Goal: Task Accomplishment & Management: Manage account settings

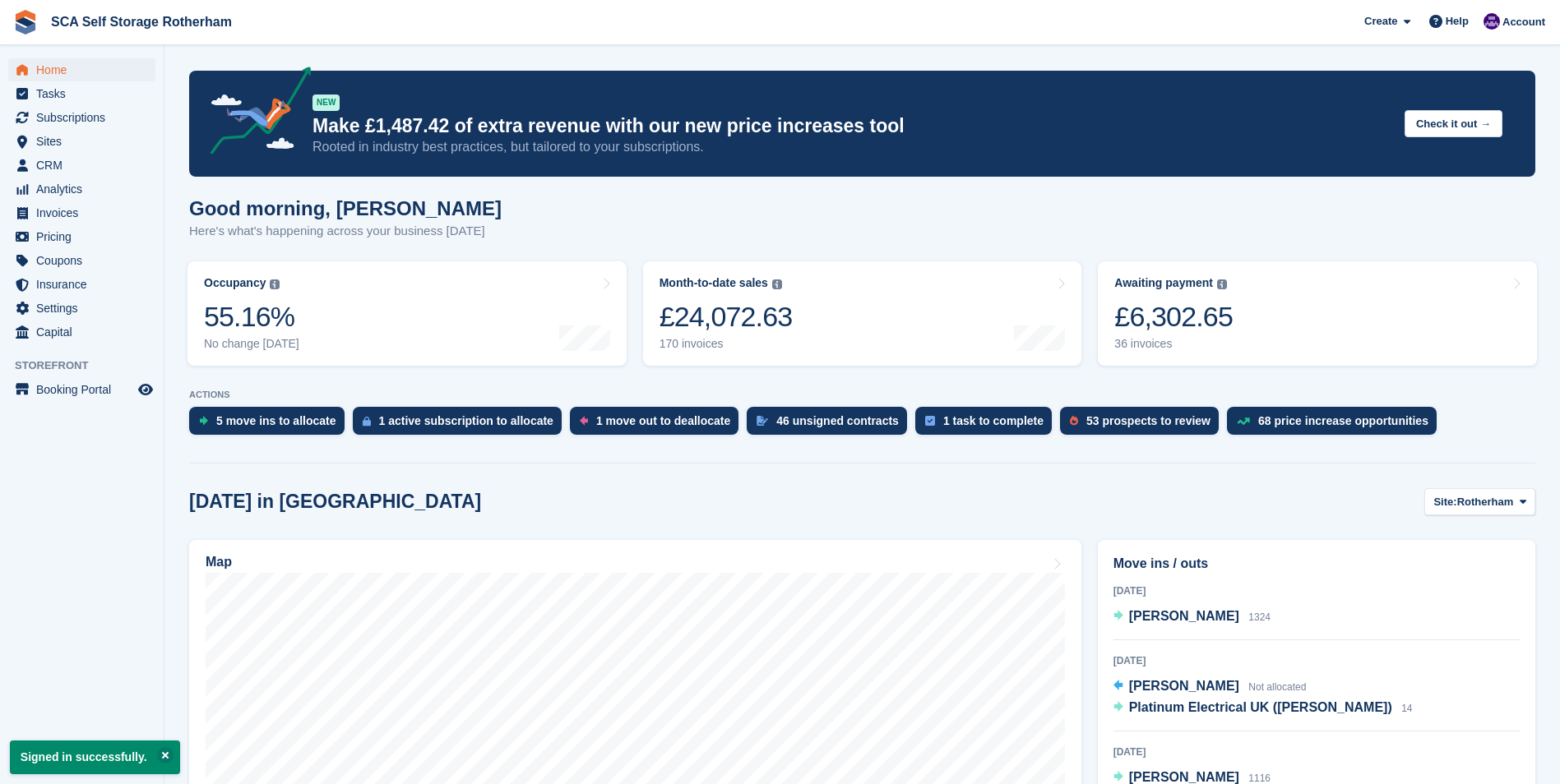
scroll to position [246, 0]
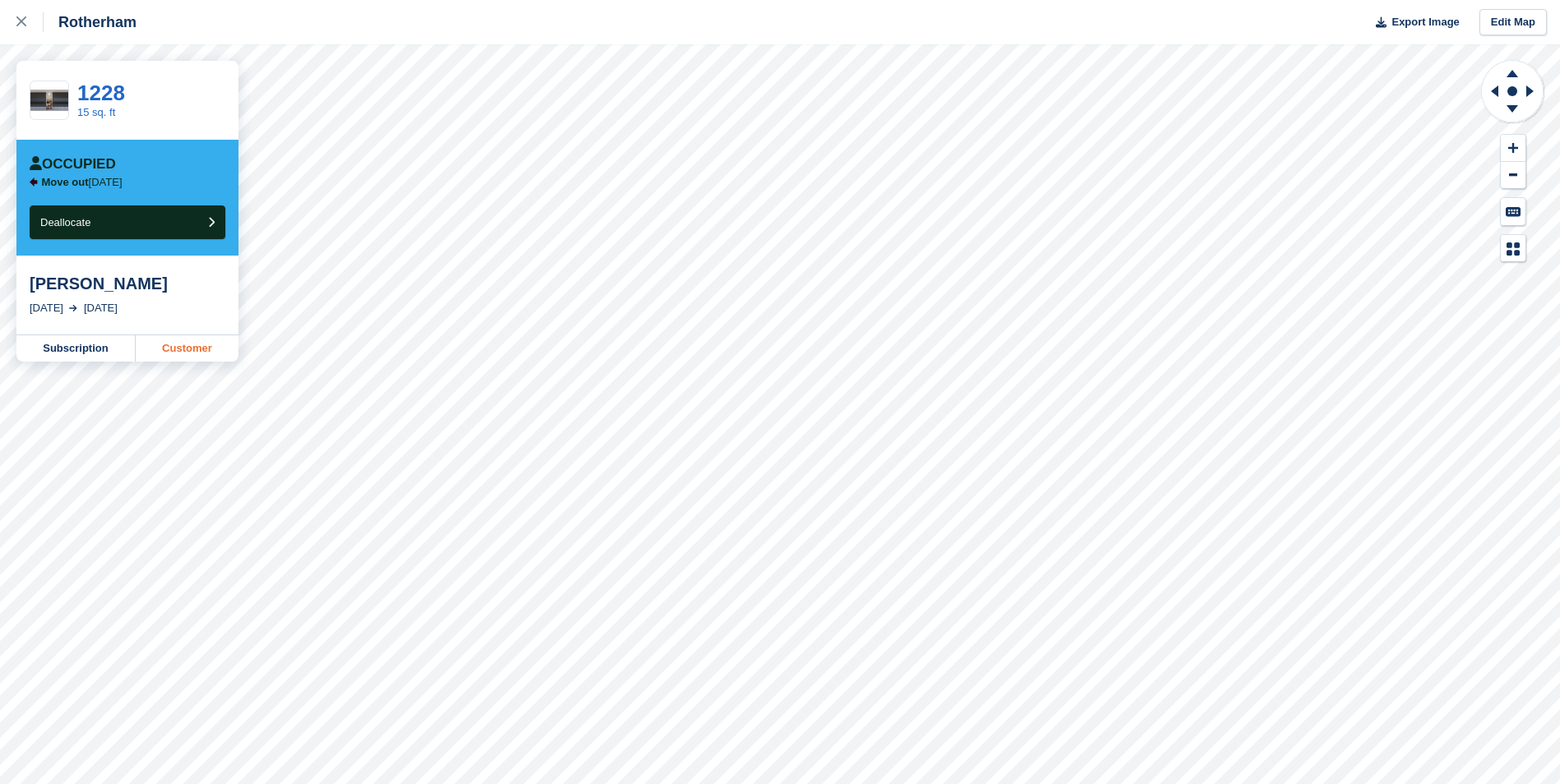
click at [182, 347] on link "Customer" at bounding box center [187, 348] width 103 height 26
click at [22, 19] on icon at bounding box center [21, 21] width 10 height 10
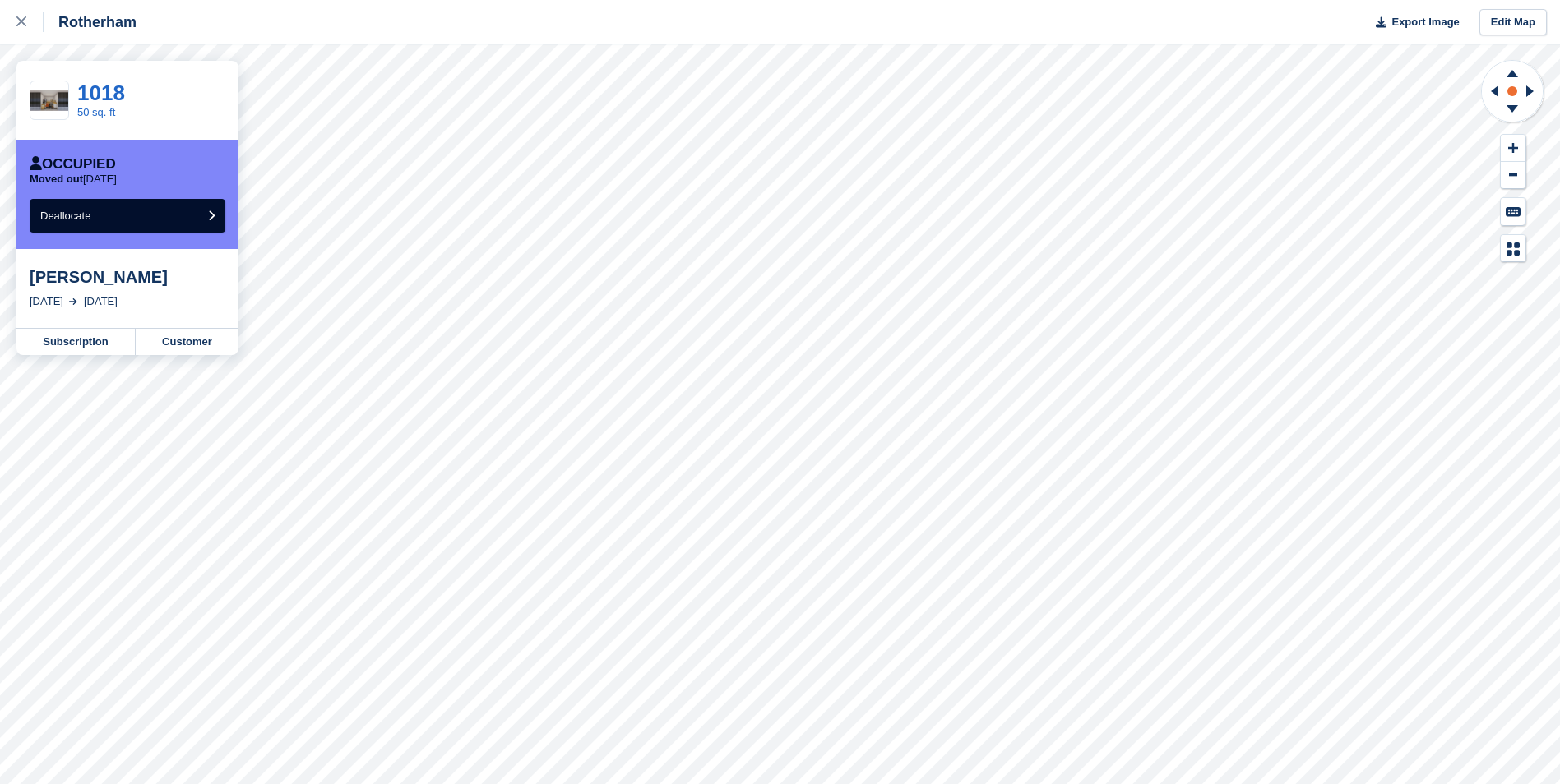
click at [1505, 99] on rect at bounding box center [1512, 91] width 19 height 19
click at [1498, 96] on icon at bounding box center [1494, 91] width 7 height 11
click at [1508, 109] on icon at bounding box center [1512, 111] width 43 height 20
click at [1501, 108] on icon at bounding box center [1512, 111] width 43 height 20
click at [1512, 71] on icon at bounding box center [1512, 73] width 11 height 7
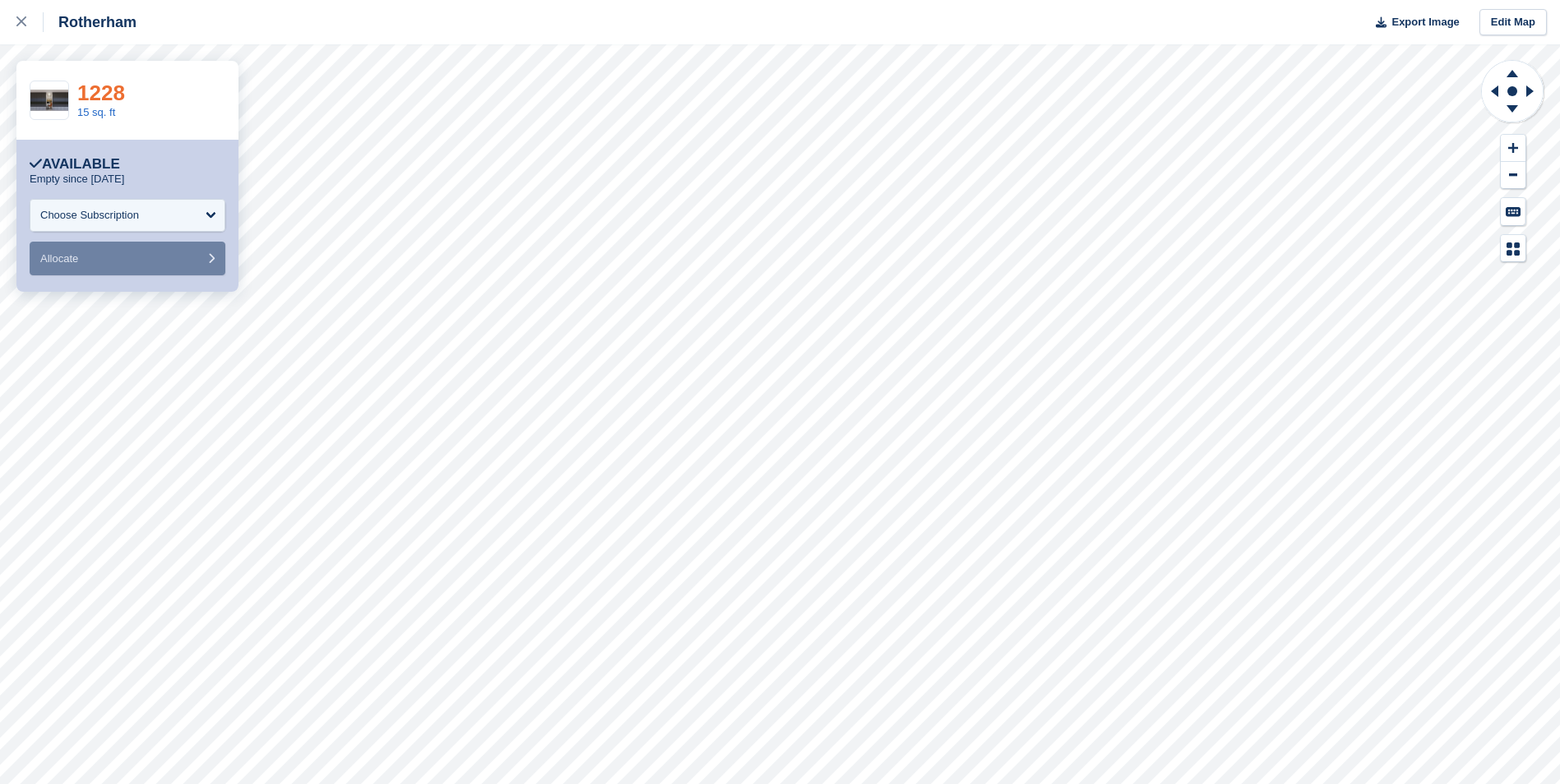
click at [101, 84] on link "1228" at bounding box center [101, 93] width 48 height 25
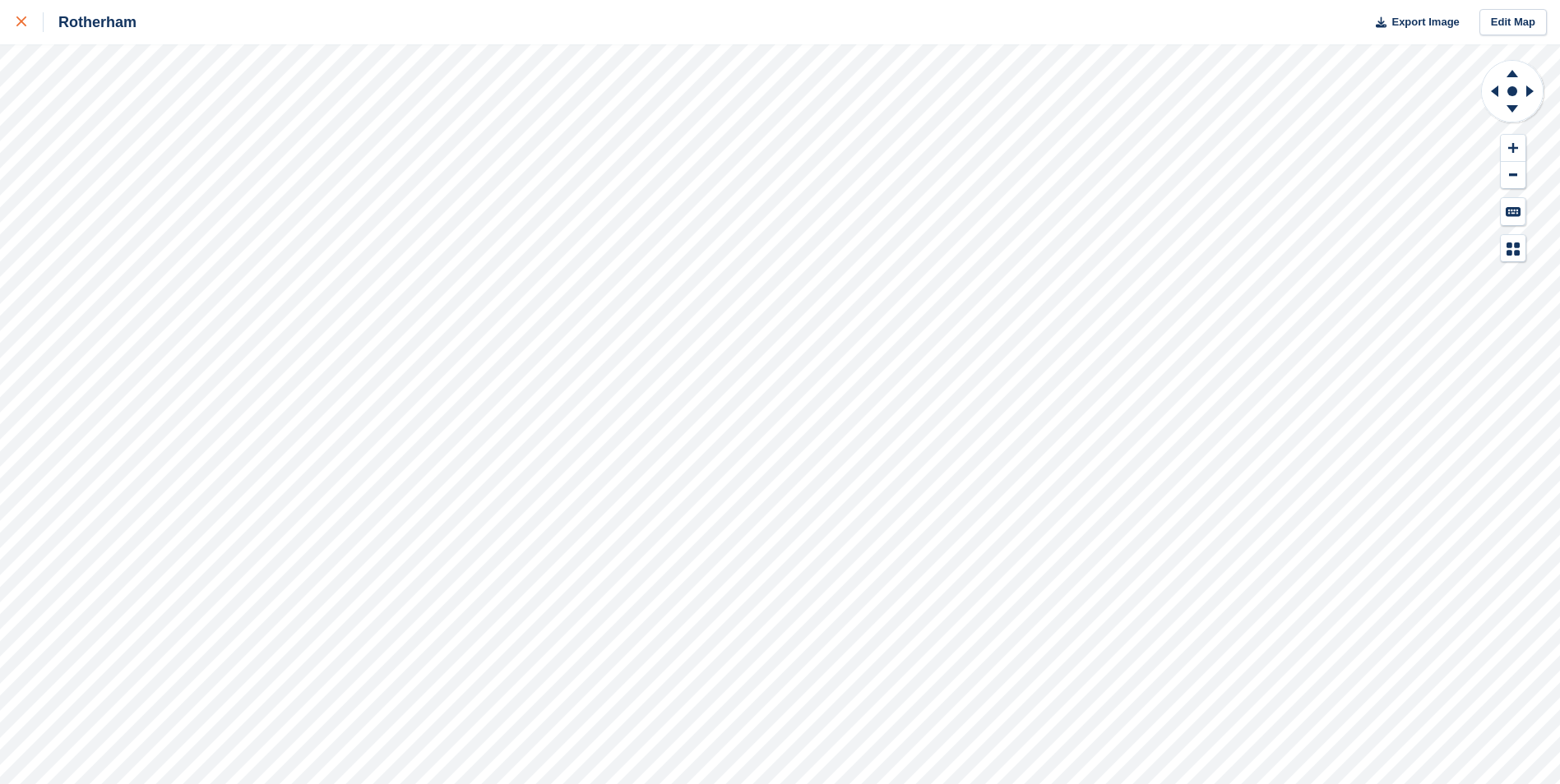
click at [17, 26] on icon at bounding box center [21, 21] width 10 height 10
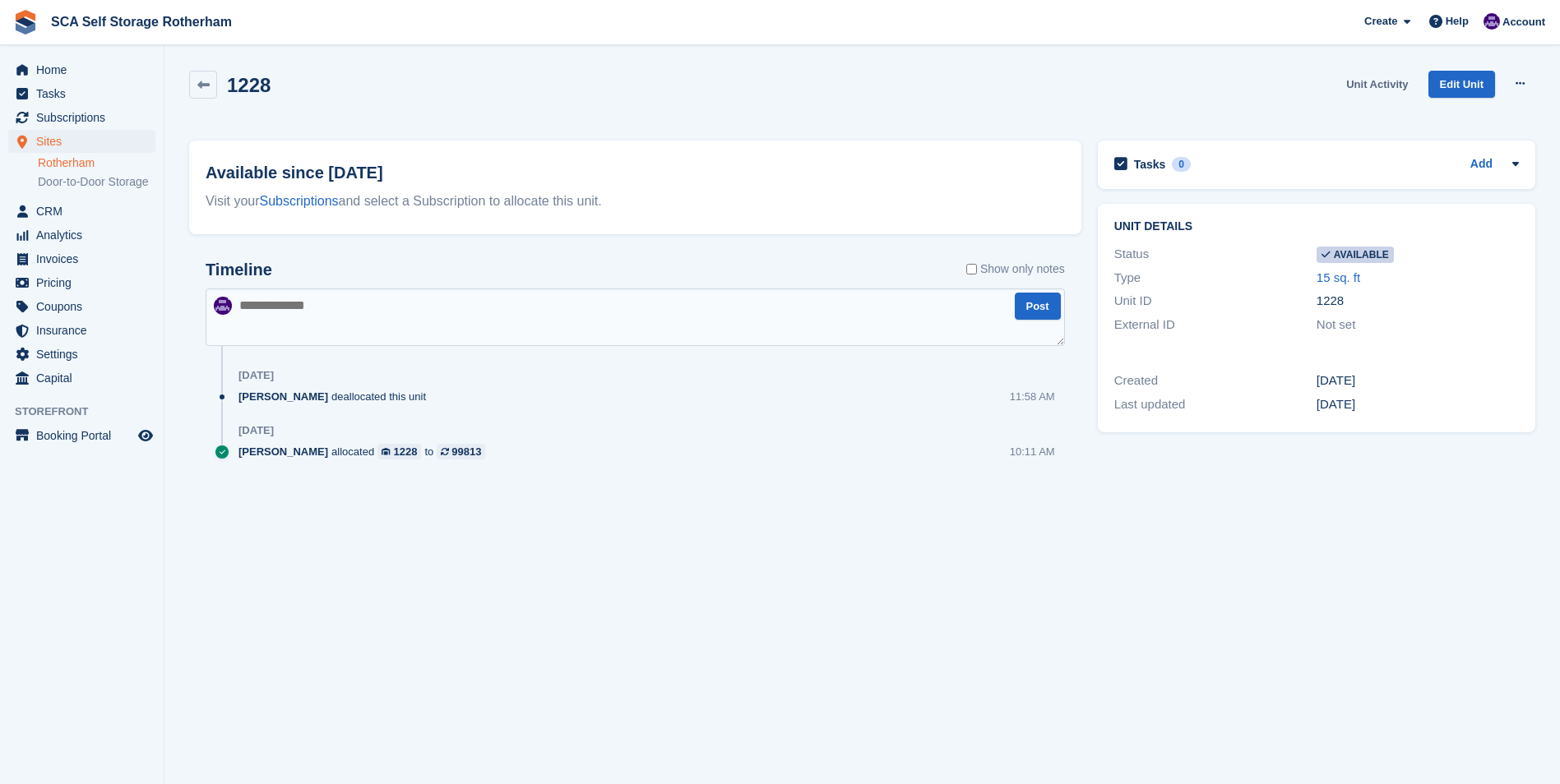
click at [1397, 77] on link "Unit Activity" at bounding box center [1377, 83] width 75 height 27
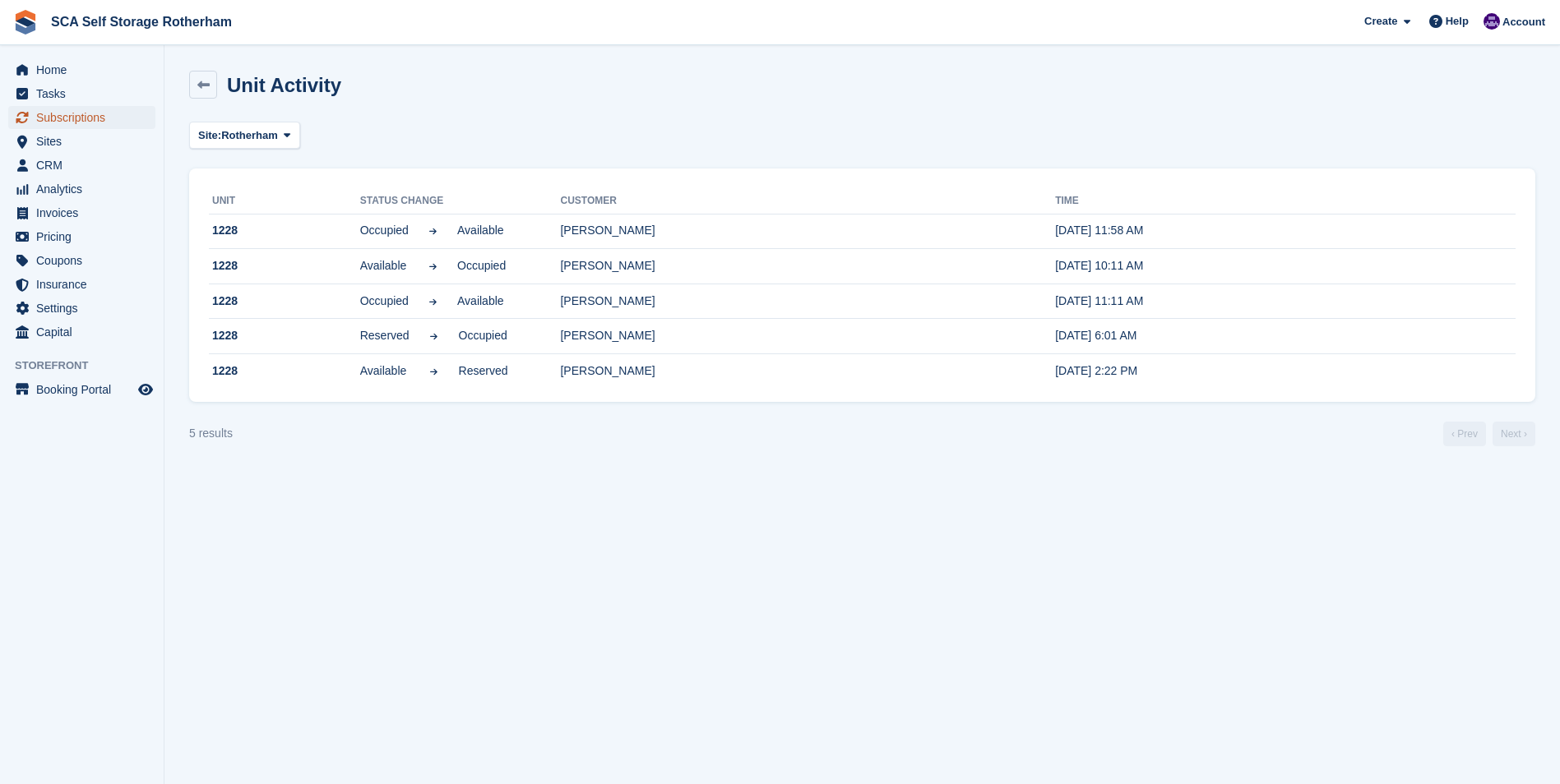
click at [93, 111] on span "Subscriptions" at bounding box center [85, 118] width 99 height 23
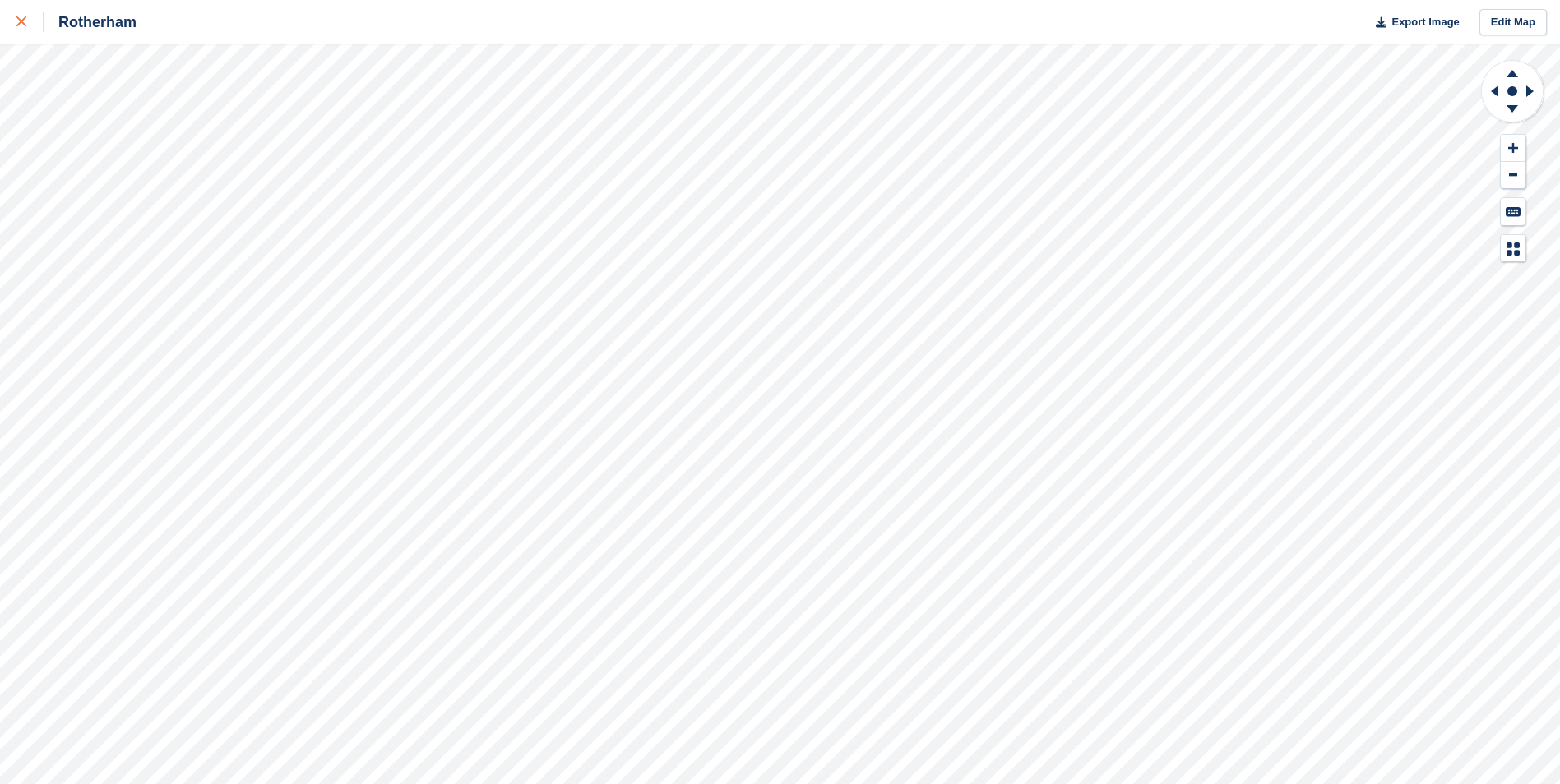
click at [24, 29] on div at bounding box center [30, 21] width 27 height 19
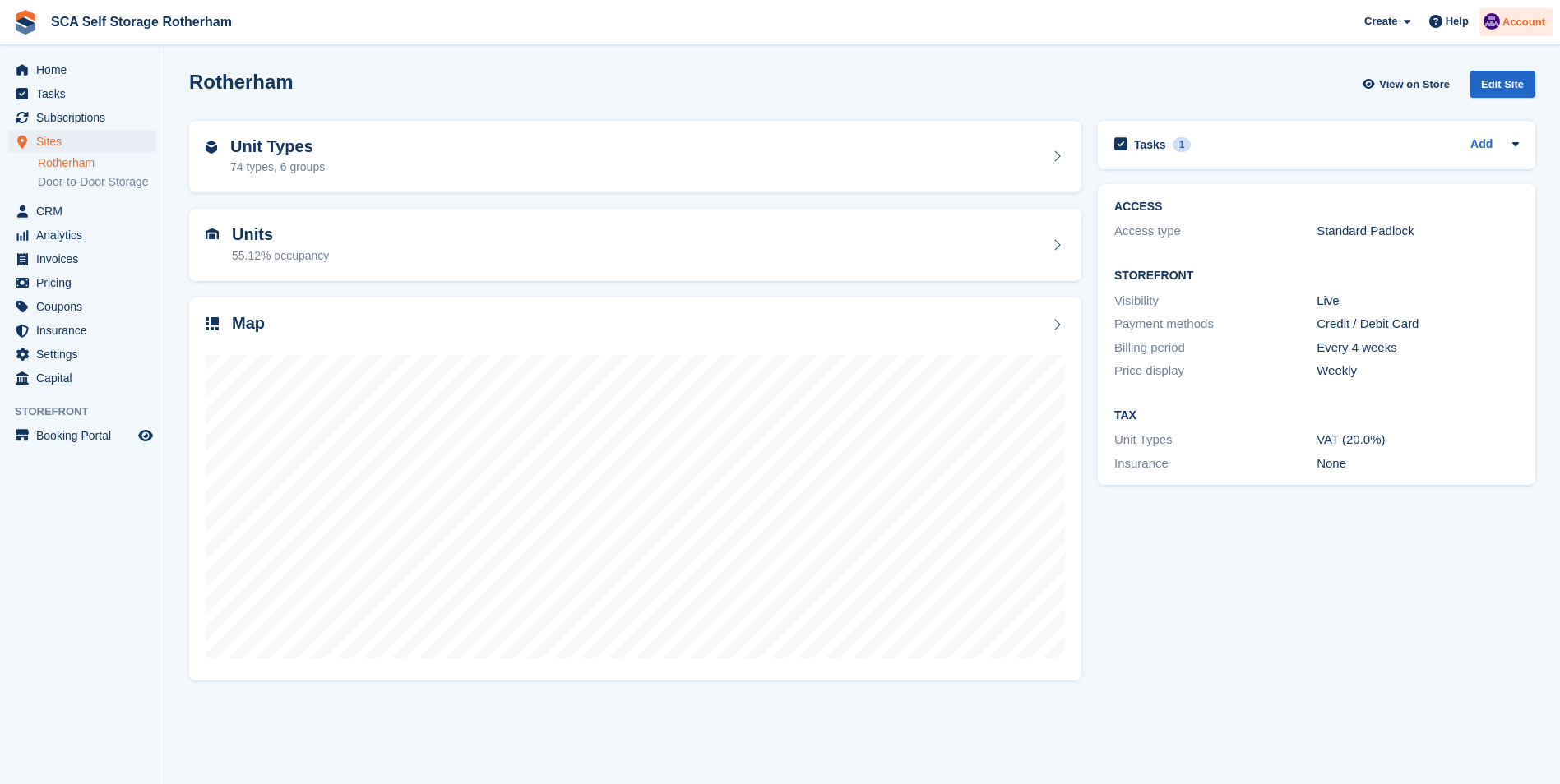
click at [1500, 26] on img at bounding box center [1491, 21] width 17 height 17
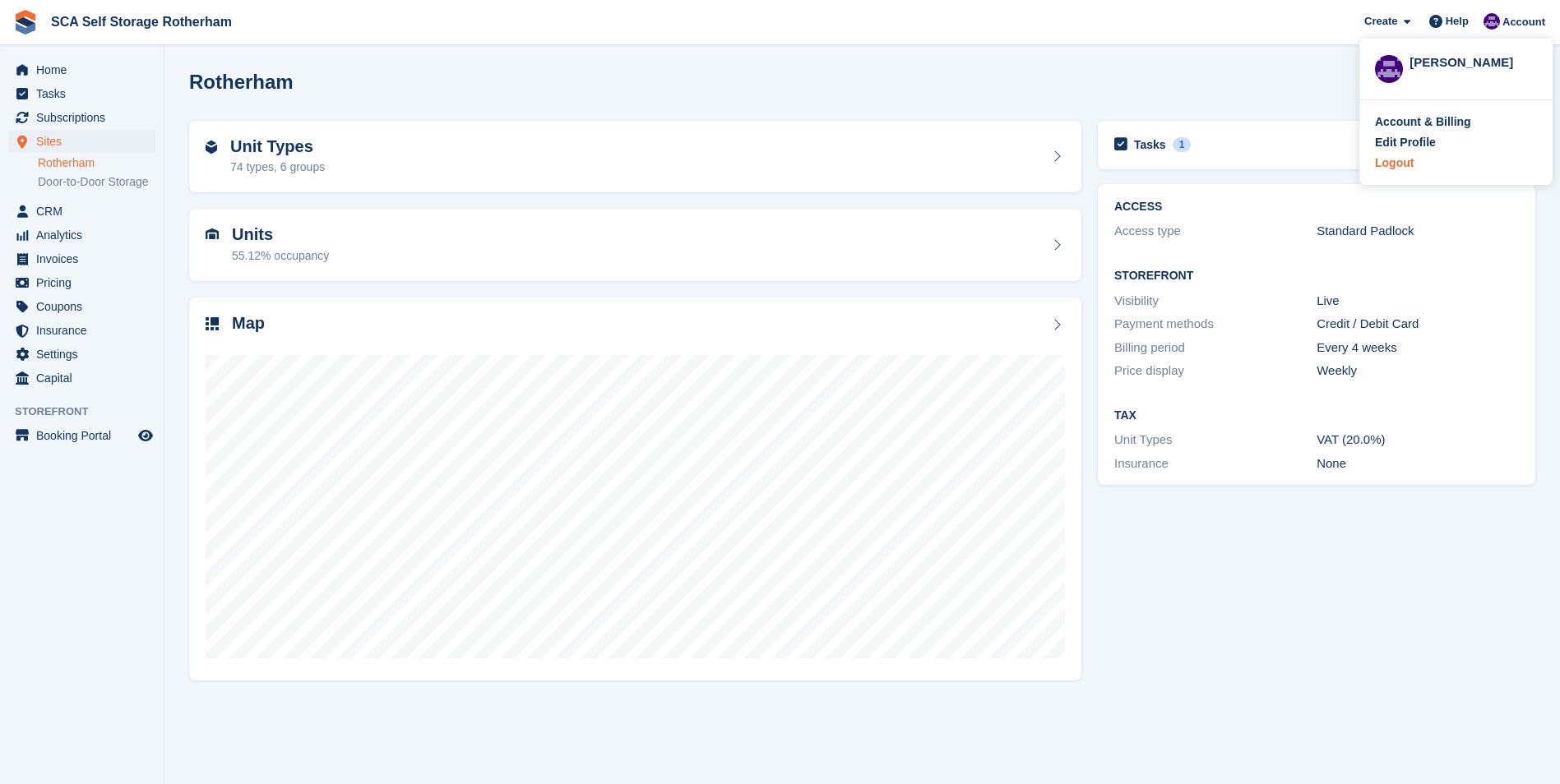
click at [1416, 159] on div "Logout" at bounding box center [1455, 163] width 162 height 18
